Goal: Check status

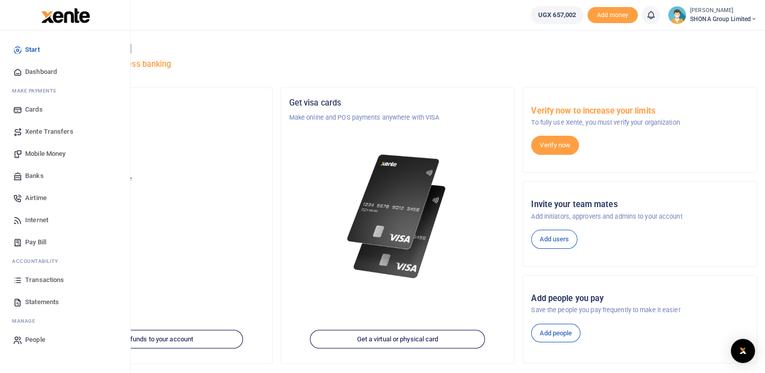
click at [33, 281] on span "Transactions" at bounding box center [44, 280] width 39 height 10
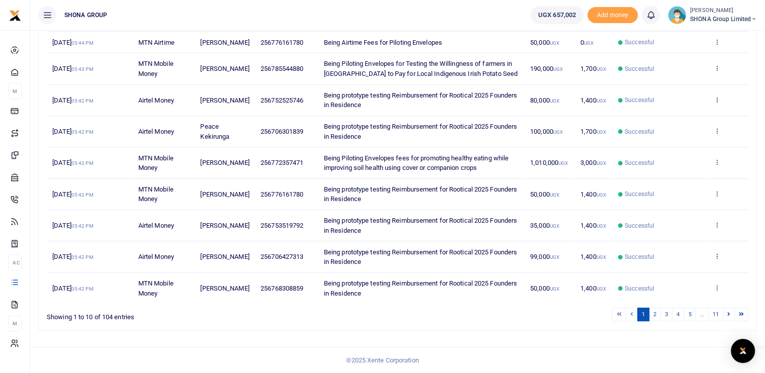
scroll to position [185, 0]
click at [654, 313] on link "2" at bounding box center [655, 315] width 12 height 14
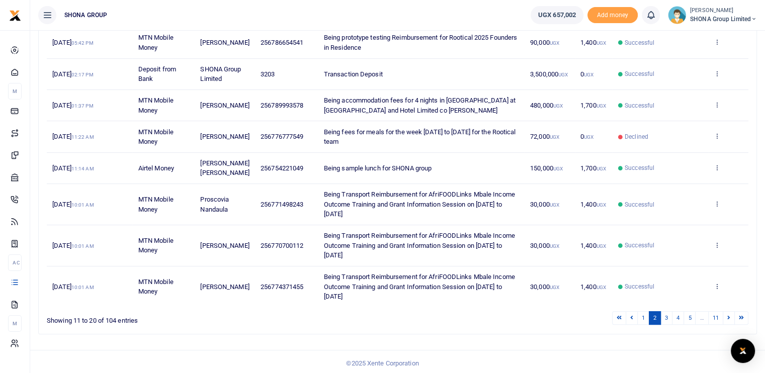
scroll to position [225, 0]
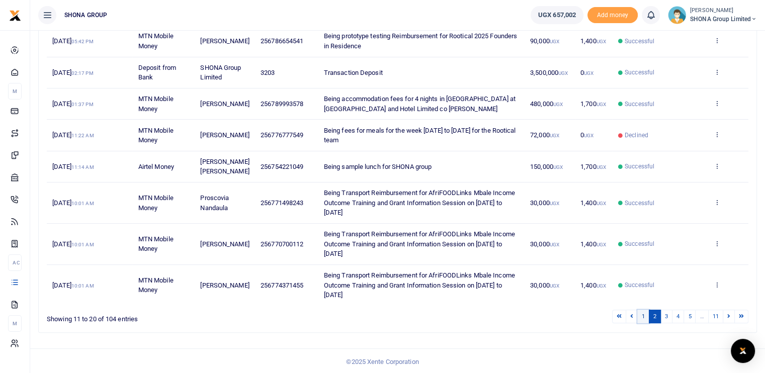
click at [645, 313] on link "1" at bounding box center [643, 317] width 12 height 14
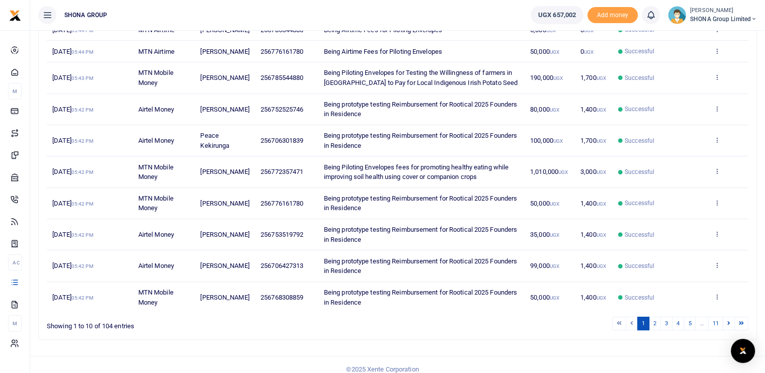
scroll to position [185, 0]
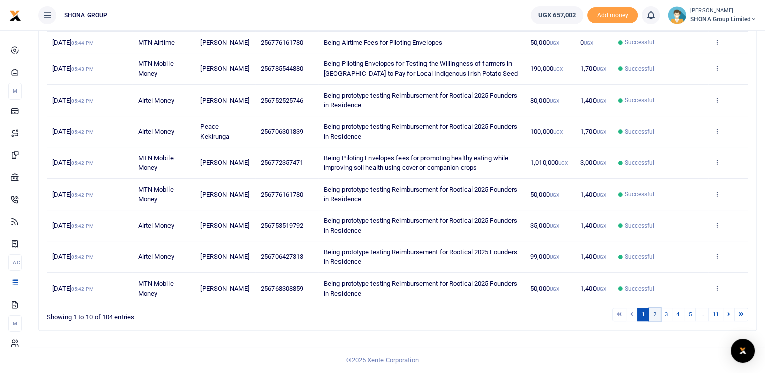
click at [658, 312] on link "2" at bounding box center [655, 315] width 12 height 14
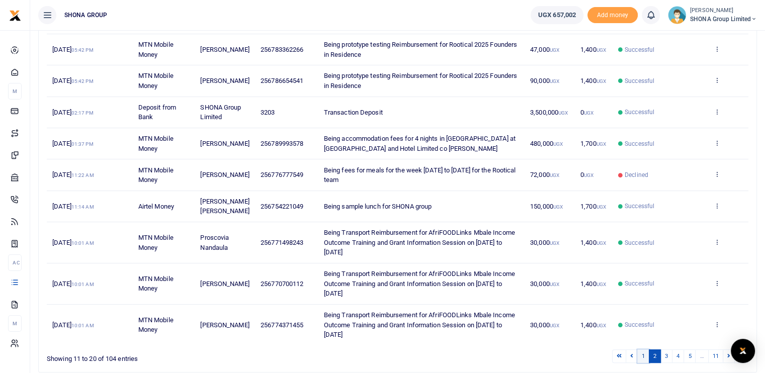
click at [641, 354] on link "1" at bounding box center [643, 356] width 12 height 14
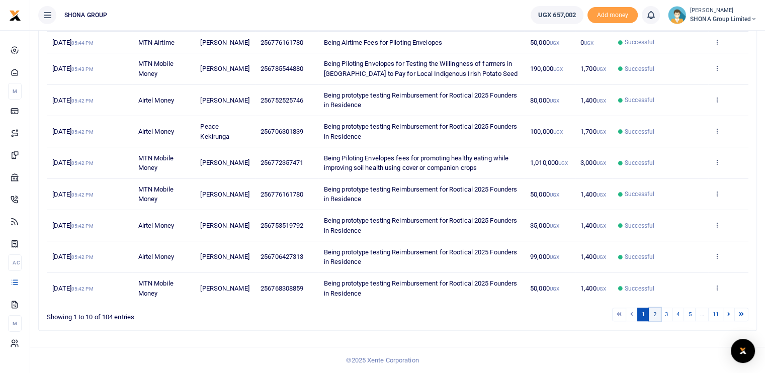
click at [655, 313] on link "2" at bounding box center [655, 315] width 12 height 14
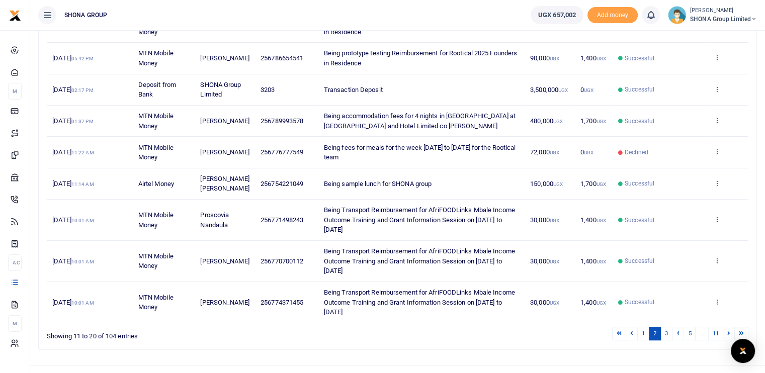
scroll to position [225, 0]
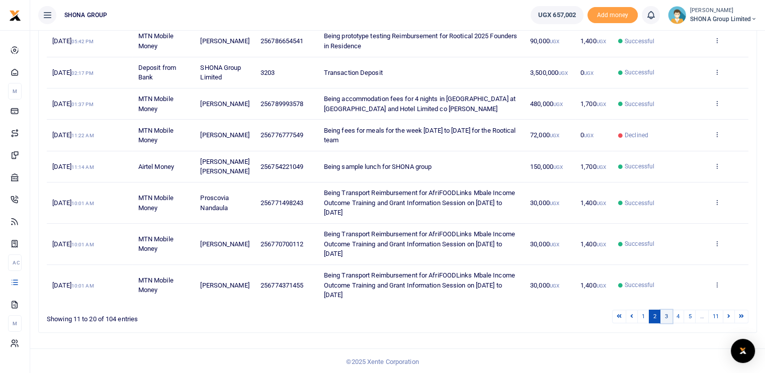
click at [668, 313] on link "3" at bounding box center [666, 317] width 12 height 14
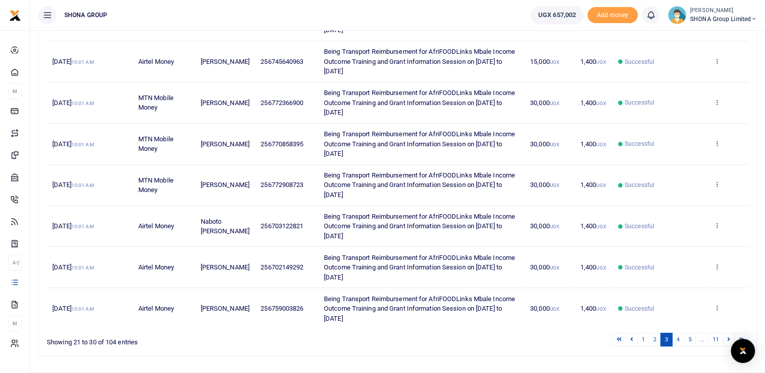
scroll to position [293, 0]
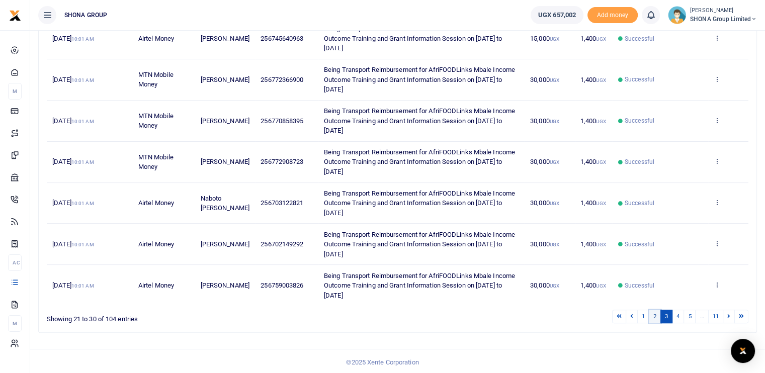
click at [655, 313] on link "2" at bounding box center [655, 317] width 12 height 14
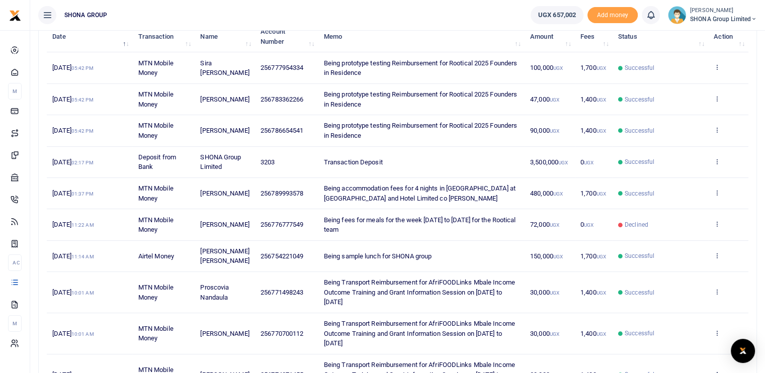
scroll to position [225, 0]
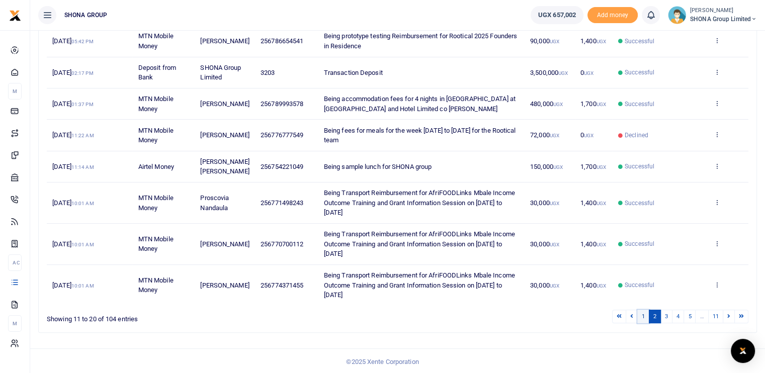
click at [642, 314] on link "1" at bounding box center [643, 317] width 12 height 14
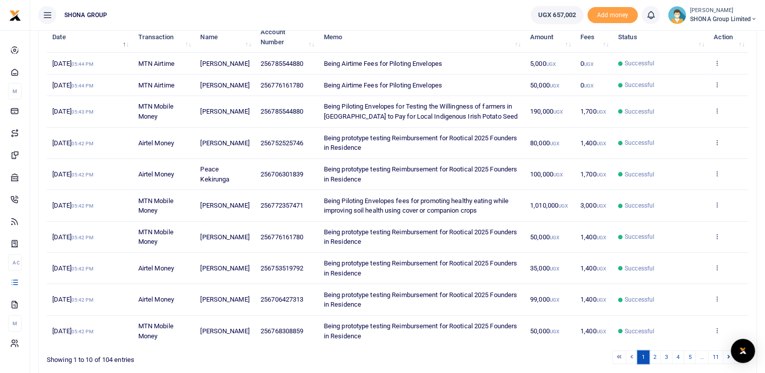
scroll to position [185, 0]
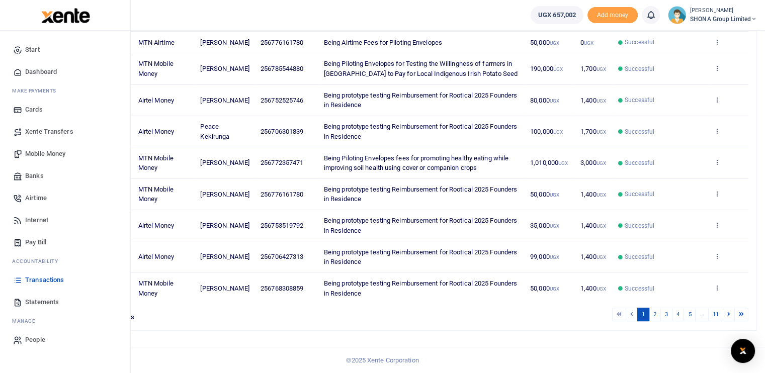
click at [46, 301] on span "Statements" at bounding box center [42, 302] width 34 height 10
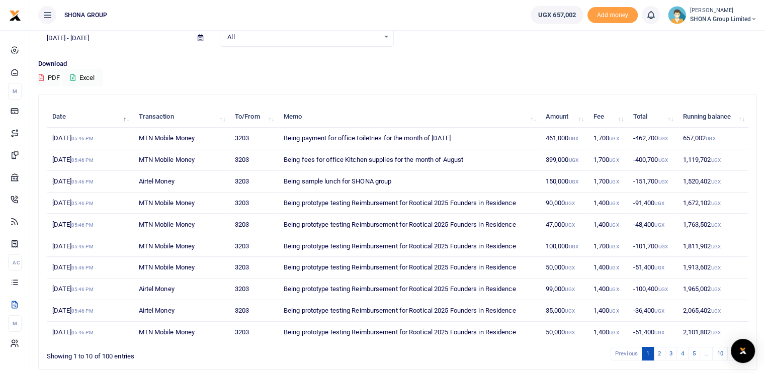
scroll to position [87, 0]
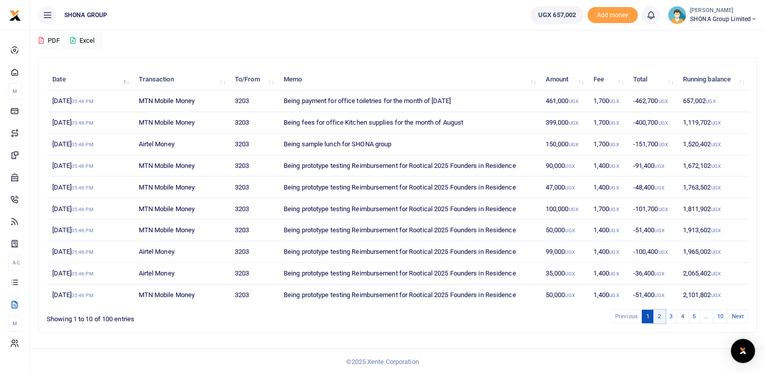
click at [657, 315] on link "2" at bounding box center [659, 317] width 12 height 14
